Goal: Use online tool/utility: Utilize a website feature to perform a specific function

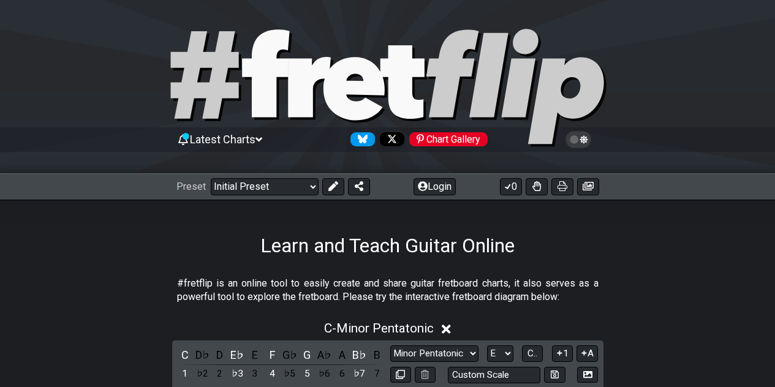
scroll to position [224, 0]
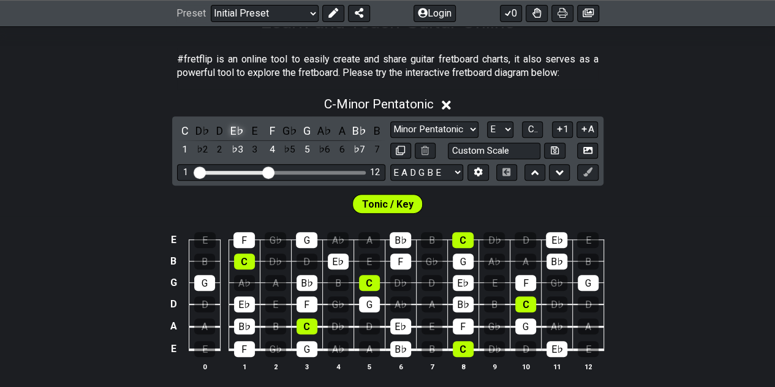
click at [236, 128] on div "E♭" at bounding box center [237, 130] width 16 height 17
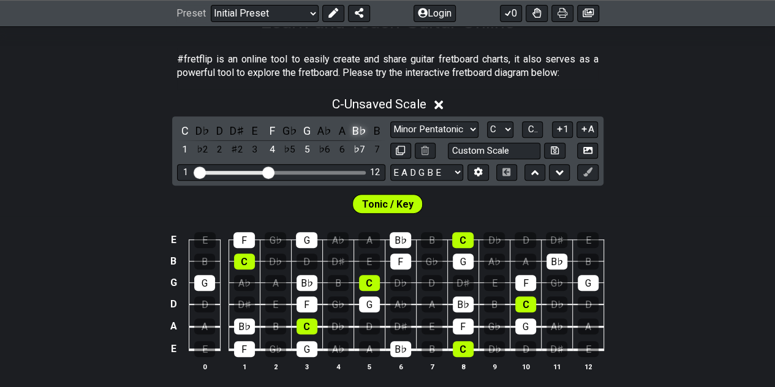
click at [358, 127] on div "B♭" at bounding box center [359, 130] width 16 height 17
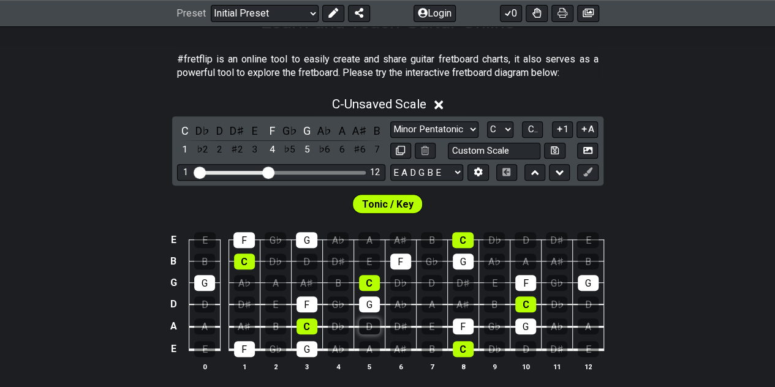
click at [371, 323] on div "D" at bounding box center [369, 326] width 21 height 16
click at [220, 129] on div "D" at bounding box center [220, 130] width 16 height 17
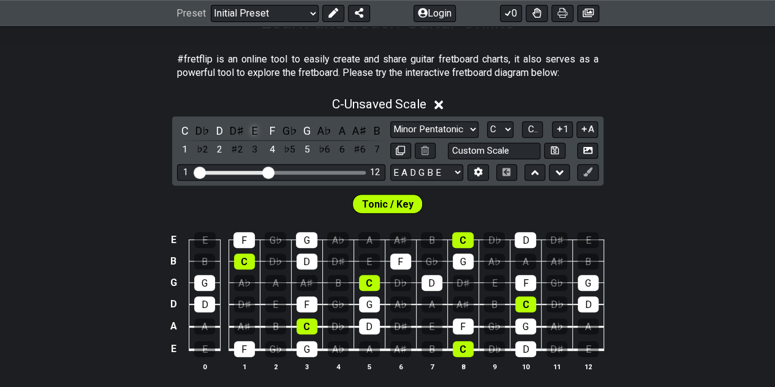
click at [252, 129] on div "E" at bounding box center [255, 130] width 16 height 17
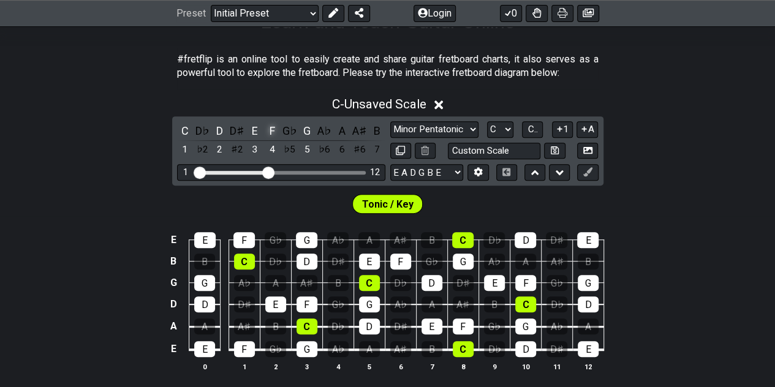
click at [275, 127] on div "F" at bounding box center [272, 130] width 16 height 17
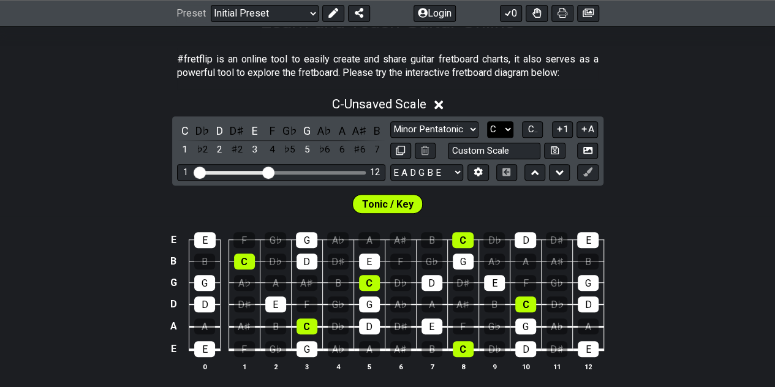
click at [509, 128] on select "A♭ A A♯ B♭ B C C♯ D♭ D D♯ E♭ E F F♯ G♭ G G♯" at bounding box center [500, 129] width 26 height 17
select select "G"
click at [487, 121] on select "A♭ A A♯ B♭ B C C♯ D♭ D D♯ E♭ E F F♯ G♭ G G♯" at bounding box center [500, 129] width 26 height 17
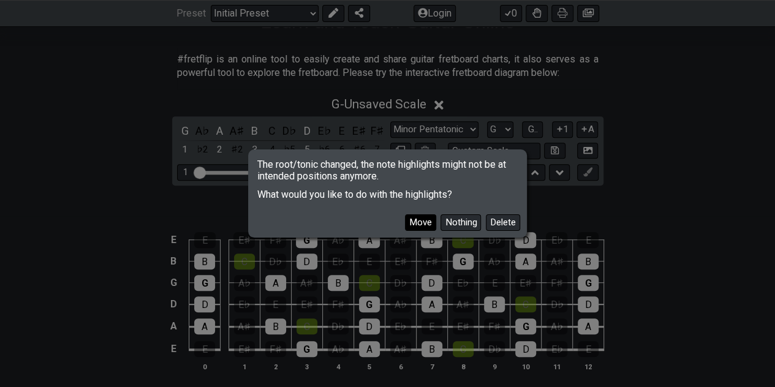
click at [421, 221] on button "Move" at bounding box center [420, 222] width 31 height 17
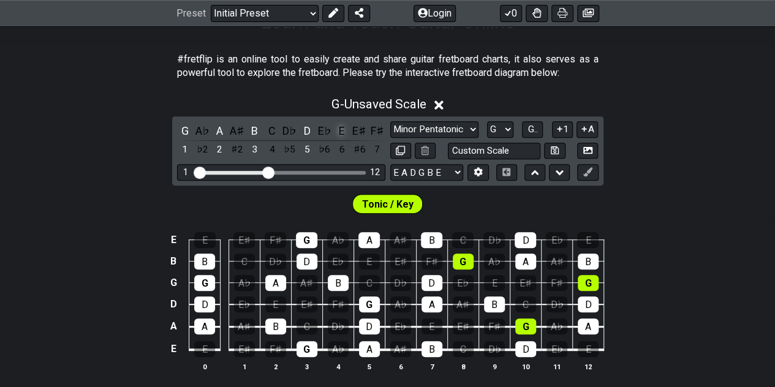
click at [337, 133] on div "E" at bounding box center [342, 130] width 16 height 17
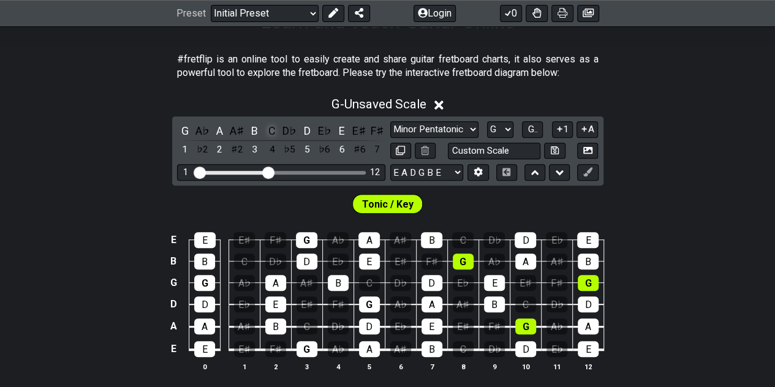
click at [273, 130] on div "C" at bounding box center [272, 130] width 16 height 17
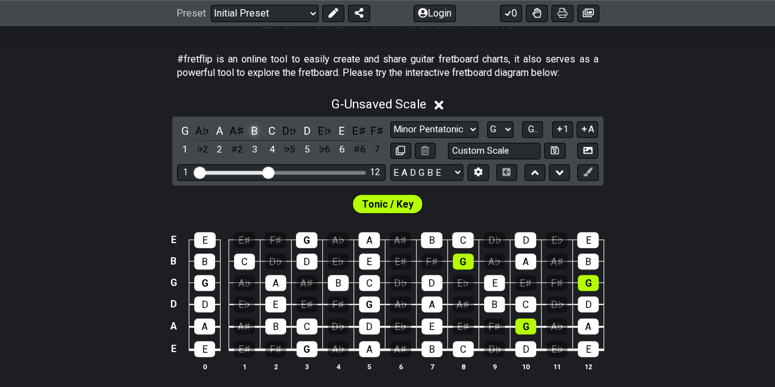
click at [257, 128] on div "B" at bounding box center [255, 130] width 16 height 17
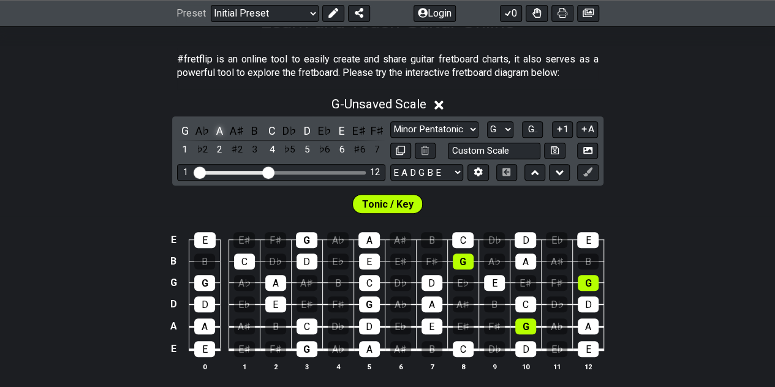
click at [220, 123] on div "A" at bounding box center [220, 130] width 16 height 17
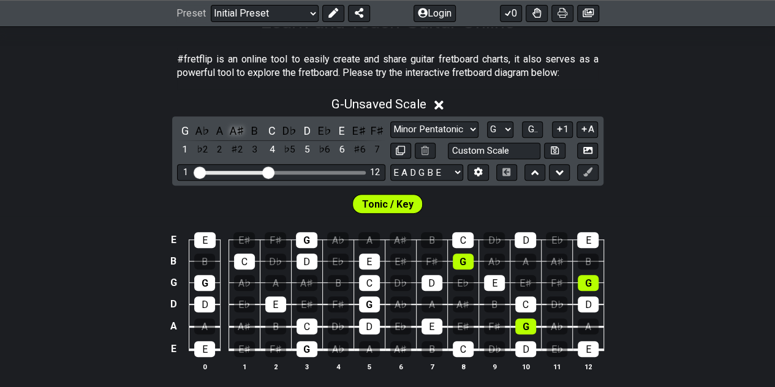
click at [238, 128] on div "A♯" at bounding box center [237, 130] width 16 height 17
